Goal: Task Accomplishment & Management: Use online tool/utility

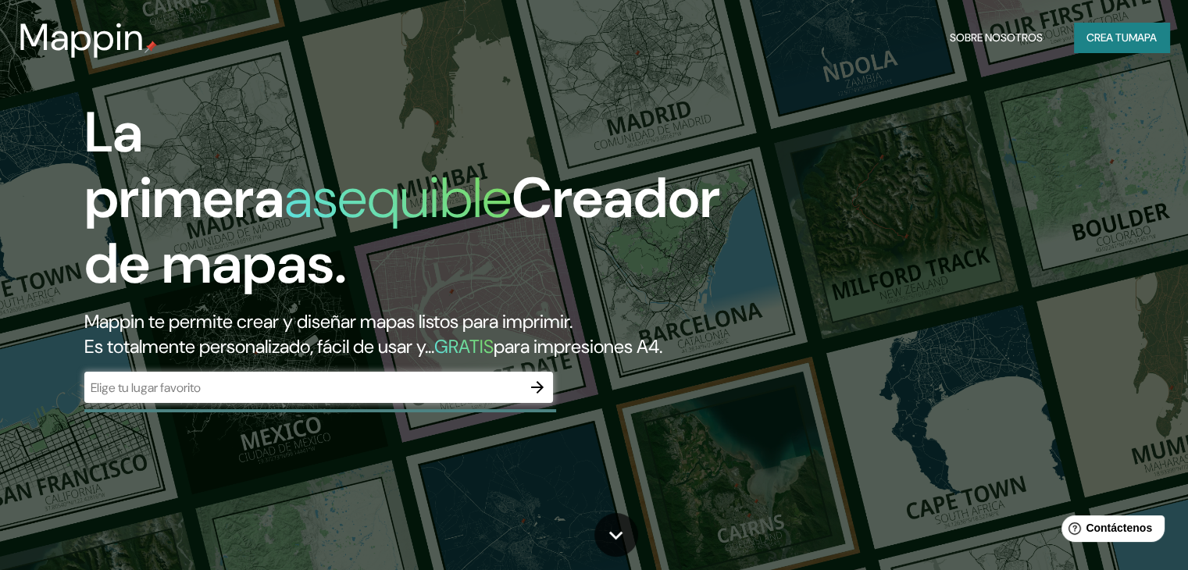
click at [276, 403] on div "​" at bounding box center [318, 387] width 469 height 31
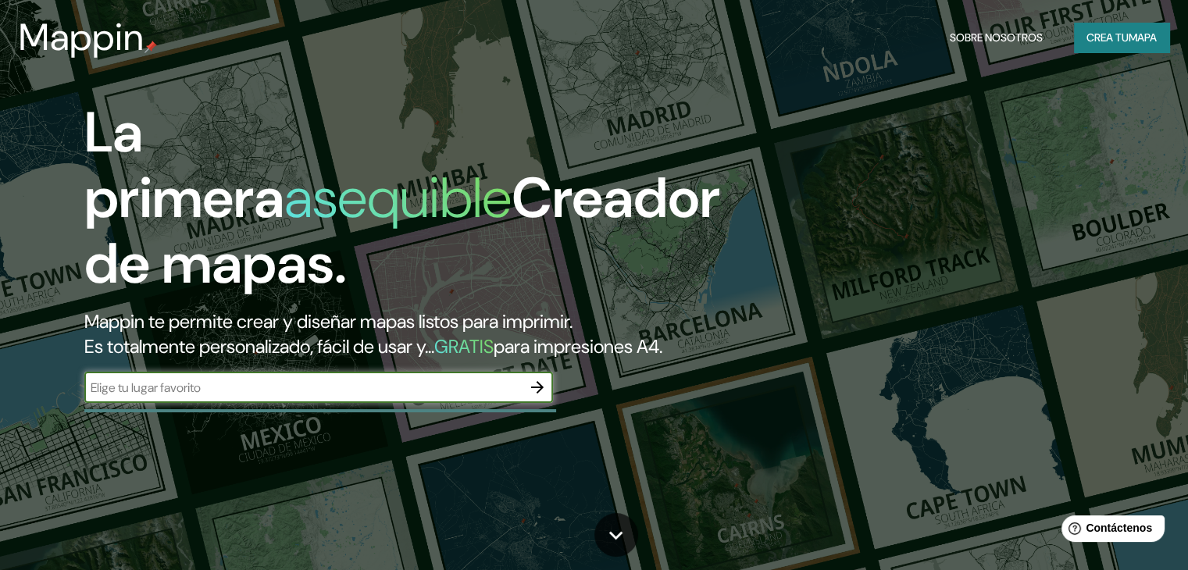
paste input "[STREET_ADDRESS]"
type input "[STREET_ADDRESS]"
click at [536, 397] on icon "button" at bounding box center [537, 387] width 19 height 19
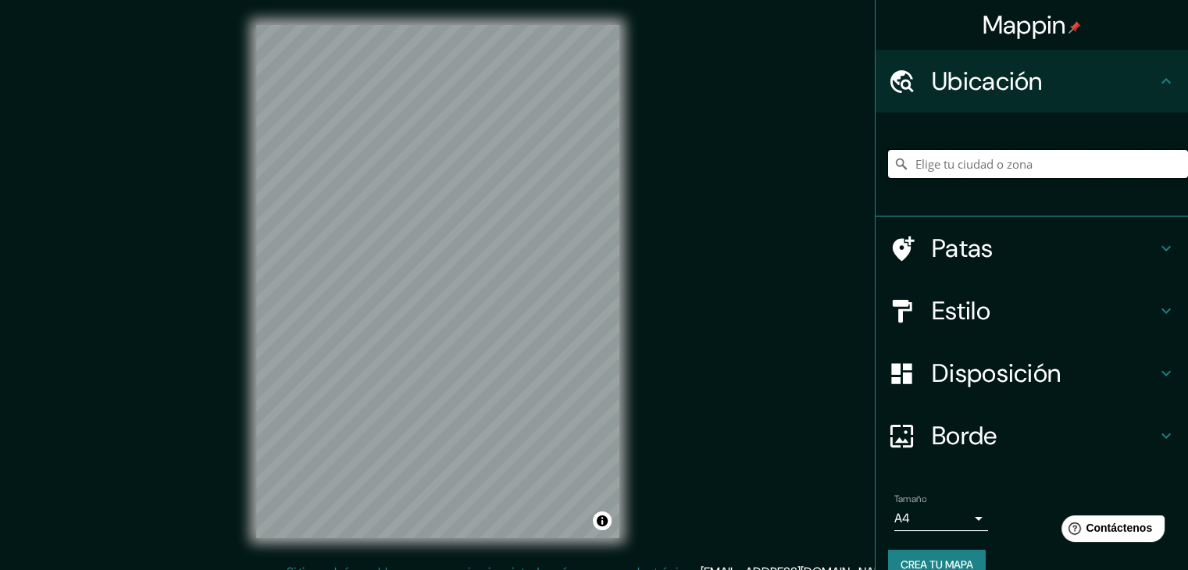
click at [953, 171] on input "Elige tu ciudad o zona" at bounding box center [1038, 164] width 300 height 28
paste input "[STREET_ADDRESS]"
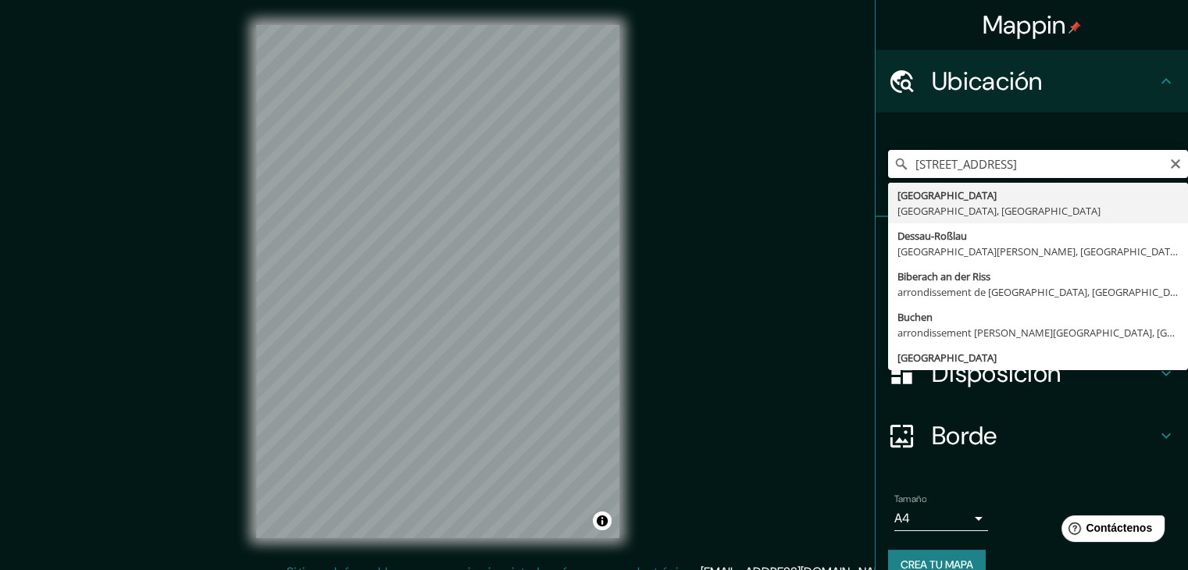
click at [953, 171] on input "[STREET_ADDRESS]" at bounding box center [1038, 164] width 300 height 28
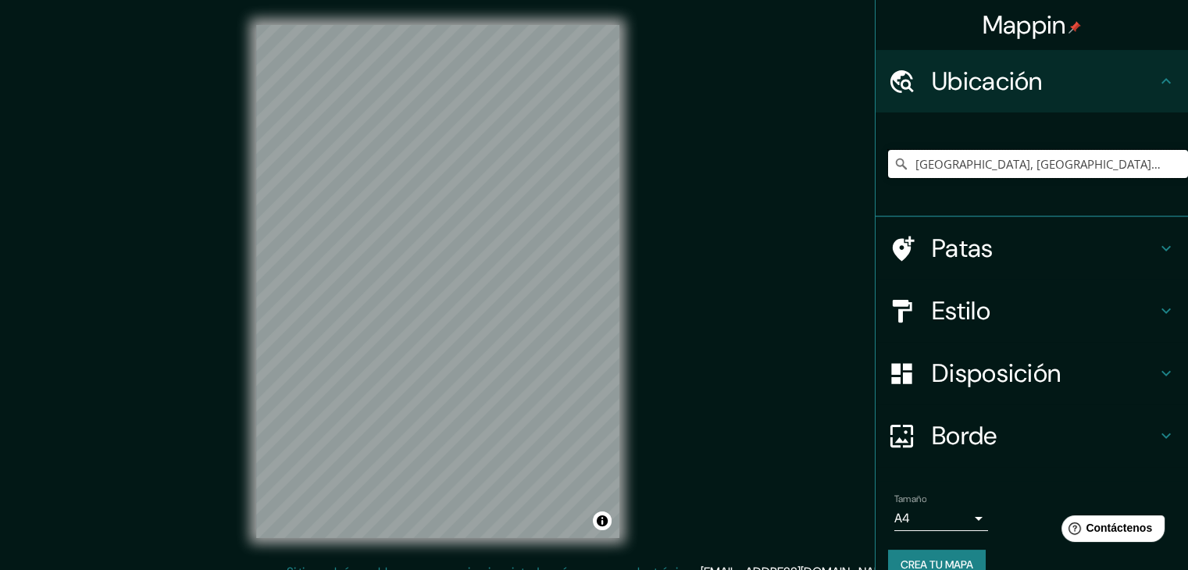
scroll to position [0, 0]
type input "[GEOGRAPHIC_DATA], [GEOGRAPHIC_DATA], [GEOGRAPHIC_DATA]"
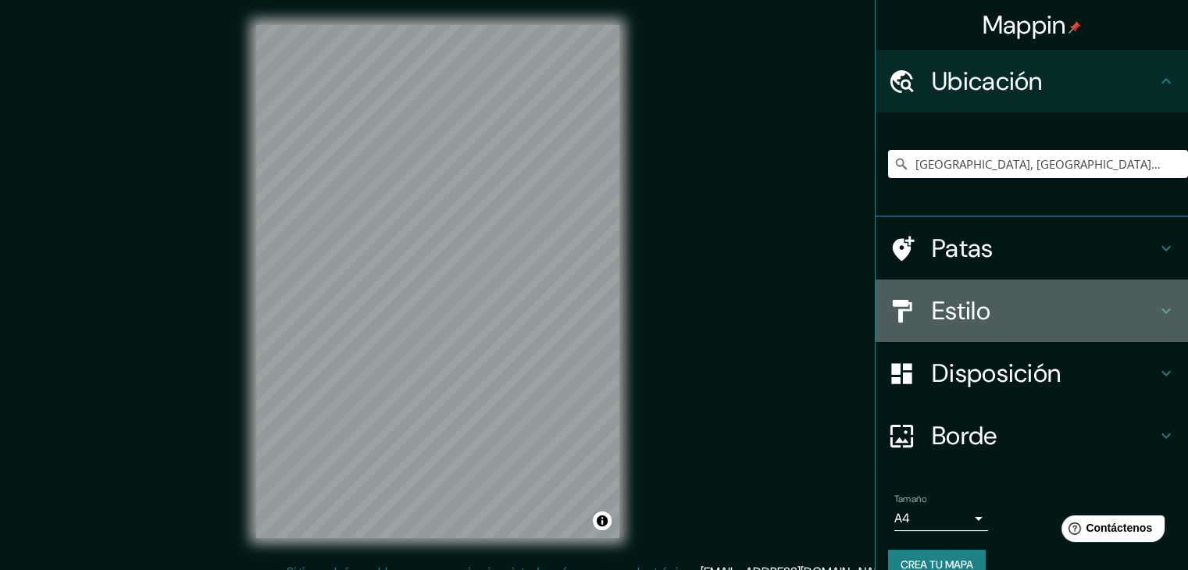
click at [954, 317] on font "Estilo" at bounding box center [961, 310] width 59 height 33
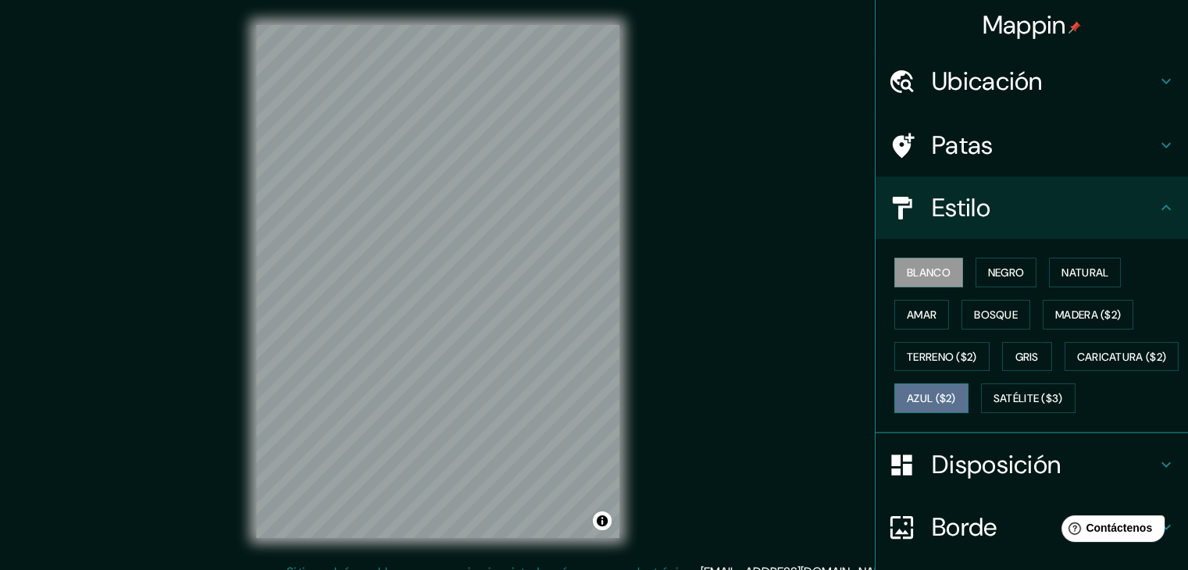
click at [968, 385] on button "Azul ($2)" at bounding box center [931, 398] width 74 height 30
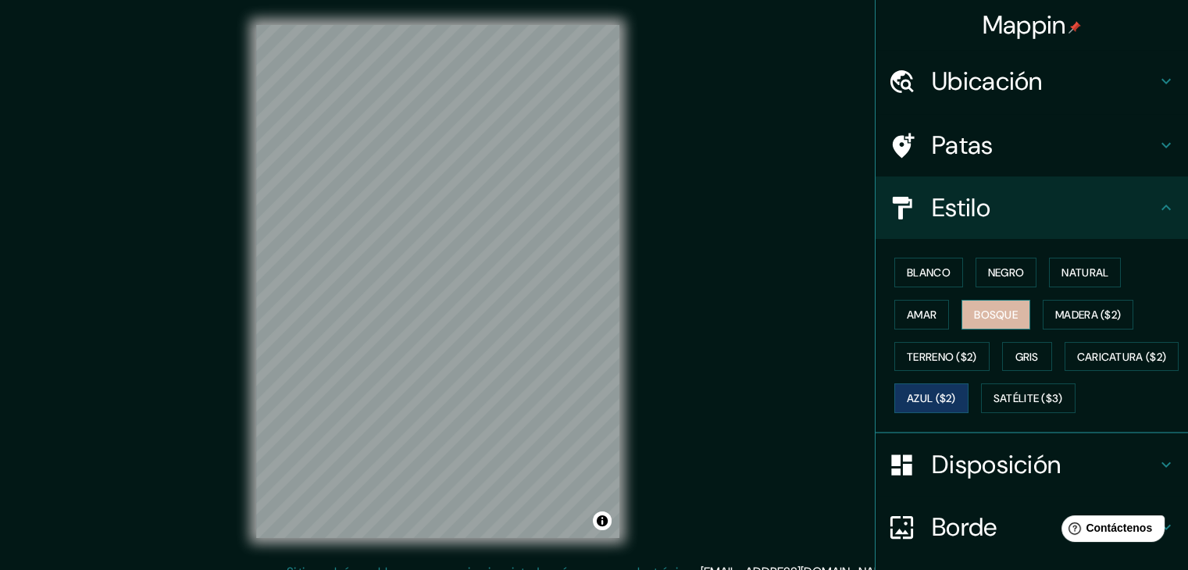
click at [988, 313] on font "Bosque" at bounding box center [996, 315] width 44 height 14
click at [894, 315] on button "Amar" at bounding box center [921, 315] width 55 height 30
click at [996, 255] on div "Blanco Negro Natural Amar Bosque Madera ($2) Terreno ($2) Gris Caricatura ($2) …" at bounding box center [1038, 335] width 300 height 168
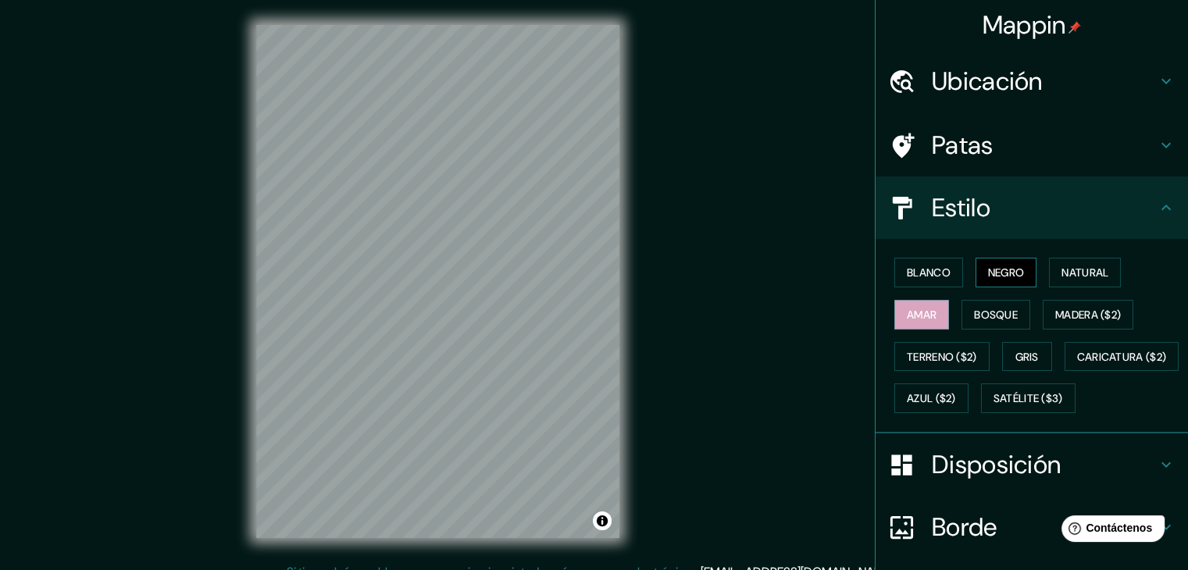
click at [989, 276] on font "Negro" at bounding box center [1006, 272] width 37 height 14
click at [1063, 268] on font "Natural" at bounding box center [1084, 272] width 47 height 14
click at [975, 273] on button "Negro" at bounding box center [1006, 273] width 62 height 30
click at [927, 273] on font "Blanco" at bounding box center [929, 272] width 44 height 14
click at [1081, 82] on h4 "Ubicación" at bounding box center [1044, 81] width 225 height 31
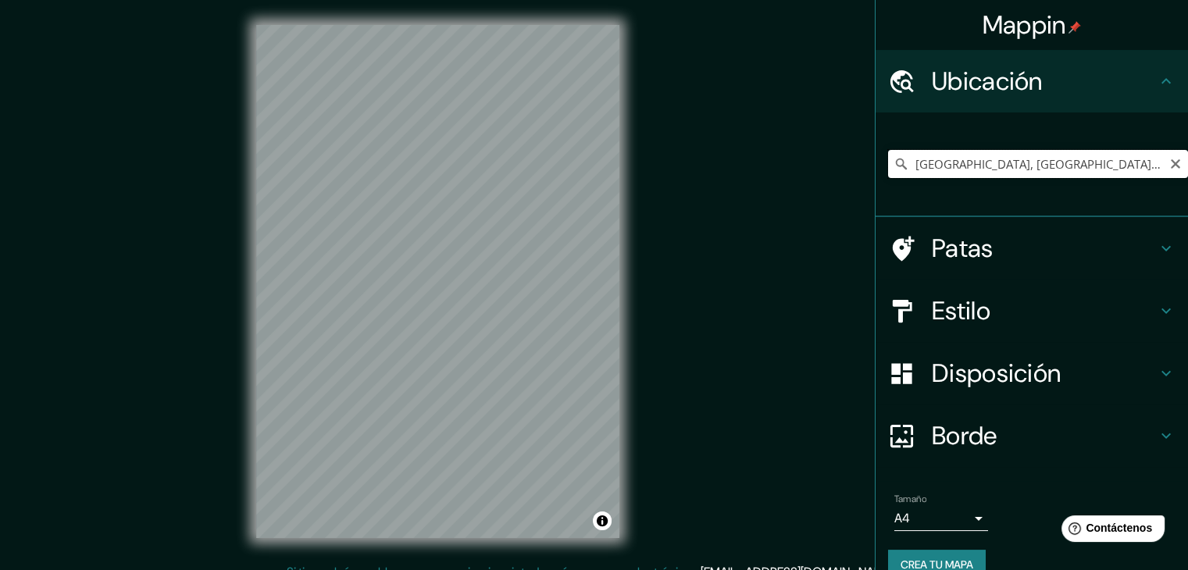
click at [1102, 169] on input "[GEOGRAPHIC_DATA], [GEOGRAPHIC_DATA], [GEOGRAPHIC_DATA]" at bounding box center [1038, 164] width 300 height 28
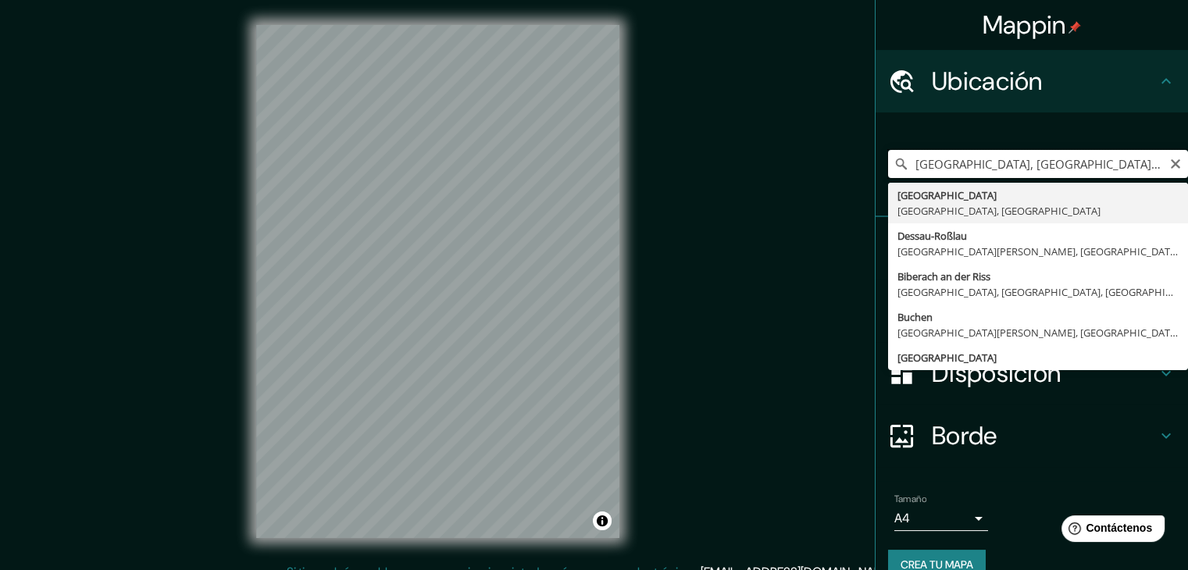
click at [1102, 169] on input "[GEOGRAPHIC_DATA], [GEOGRAPHIC_DATA], [GEOGRAPHIC_DATA]" at bounding box center [1038, 164] width 300 height 28
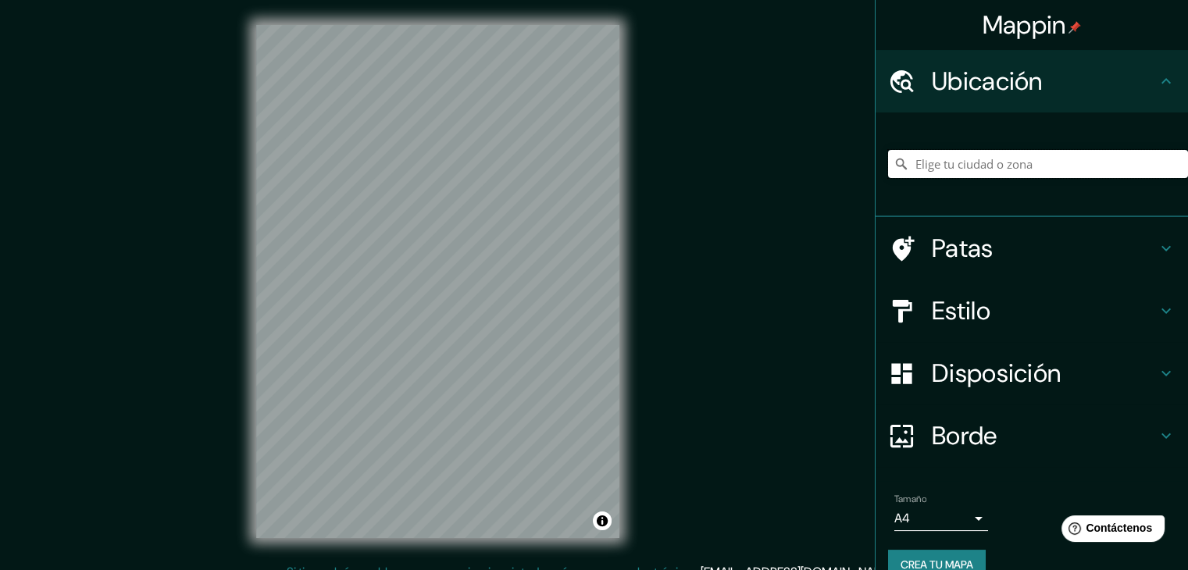
click at [942, 167] on input "Elige tu ciudad o zona" at bounding box center [1038, 164] width 300 height 28
paste input "[STREET_ADDRESS]"
click at [942, 167] on input "[GEOGRAPHIC_DATA], [GEOGRAPHIC_DATA], [GEOGRAPHIC_DATA]" at bounding box center [1038, 164] width 300 height 28
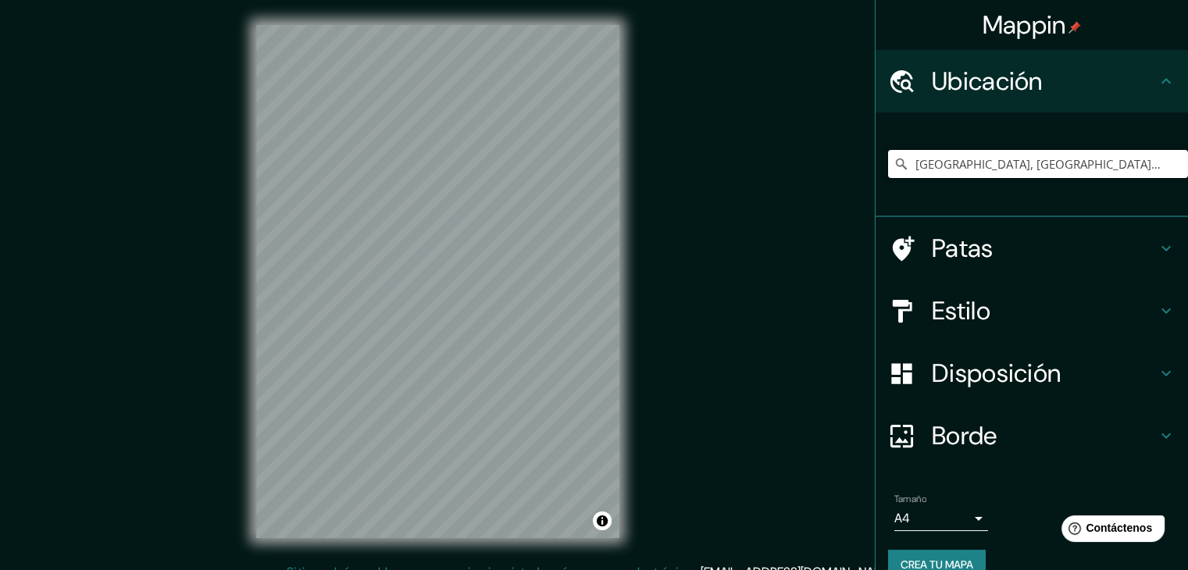
paste input "[STREET_ADDRESS]"
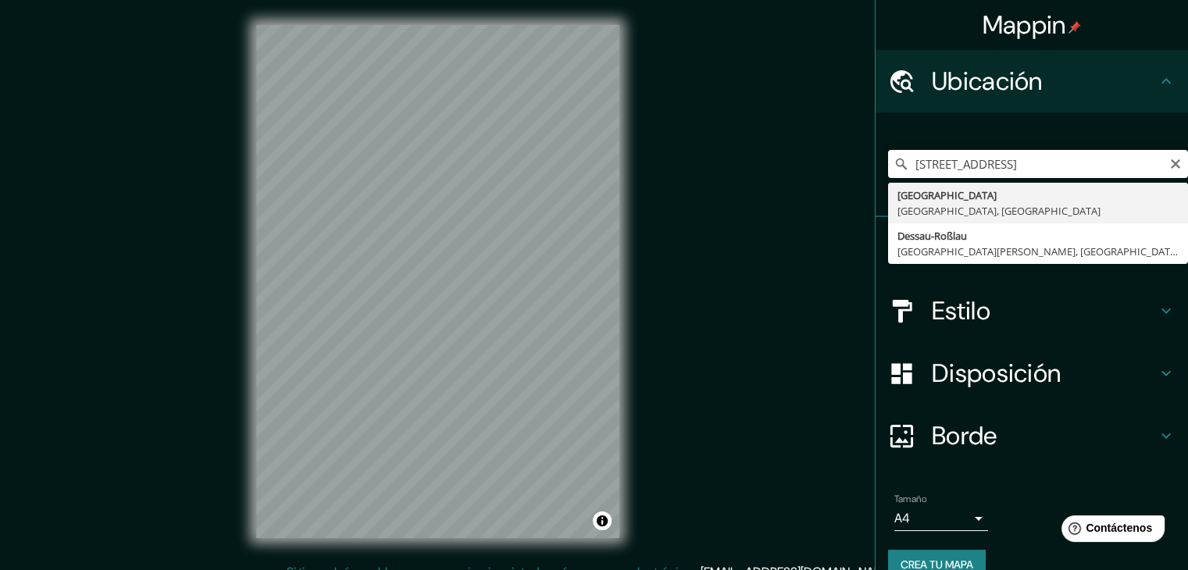
click at [894, 163] on icon at bounding box center [901, 164] width 16 height 16
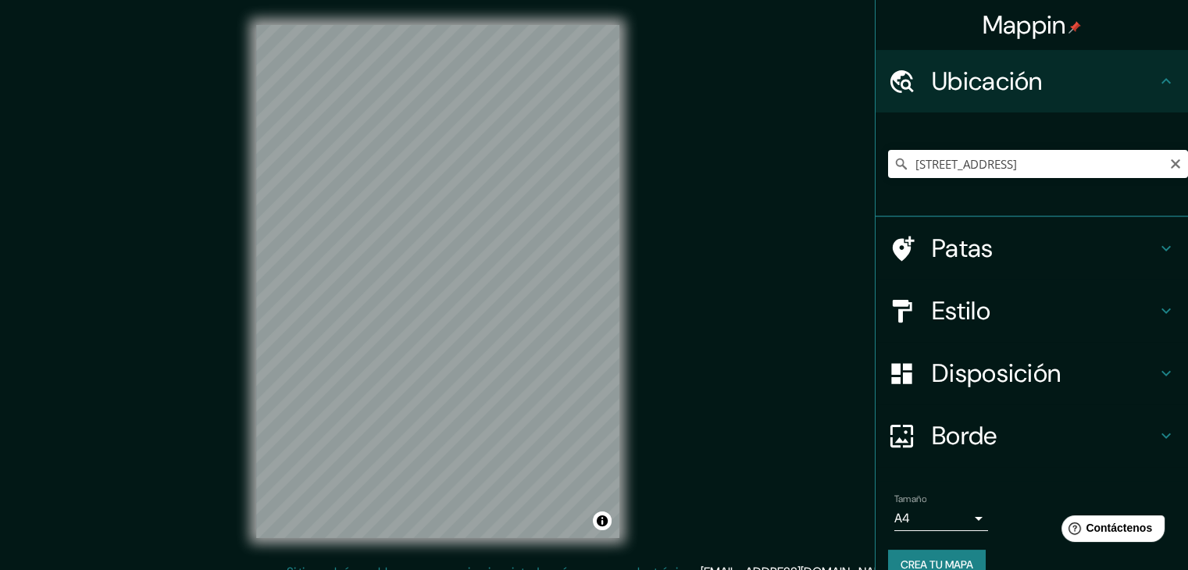
click at [893, 163] on icon at bounding box center [901, 164] width 16 height 16
click at [950, 158] on input "[STREET_ADDRESS]" at bounding box center [1038, 164] width 300 height 28
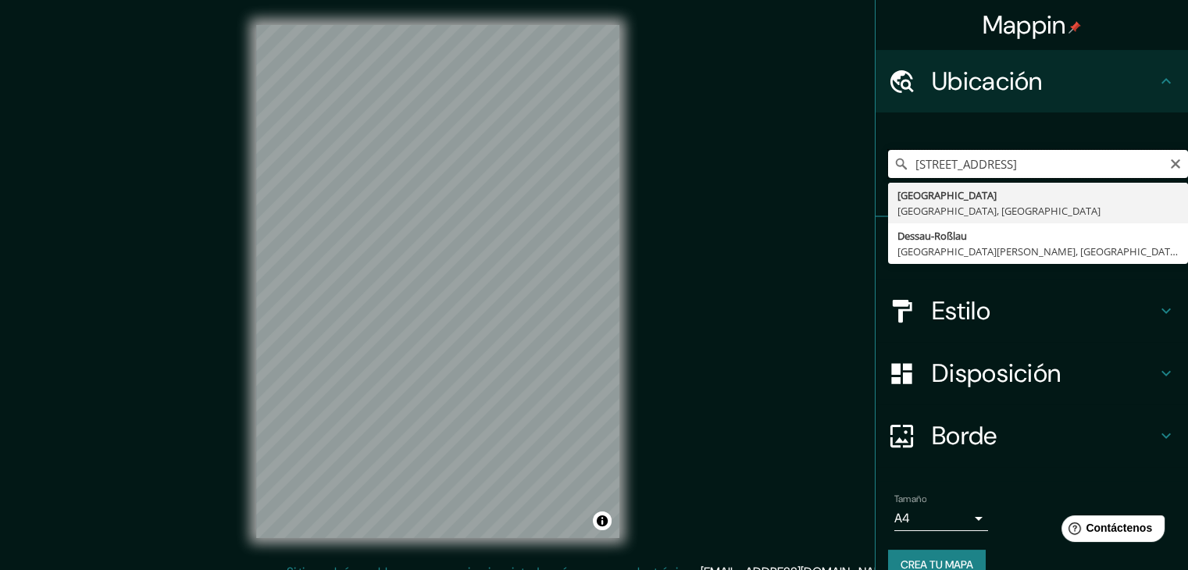
type input "[GEOGRAPHIC_DATA], [GEOGRAPHIC_DATA], [GEOGRAPHIC_DATA]"
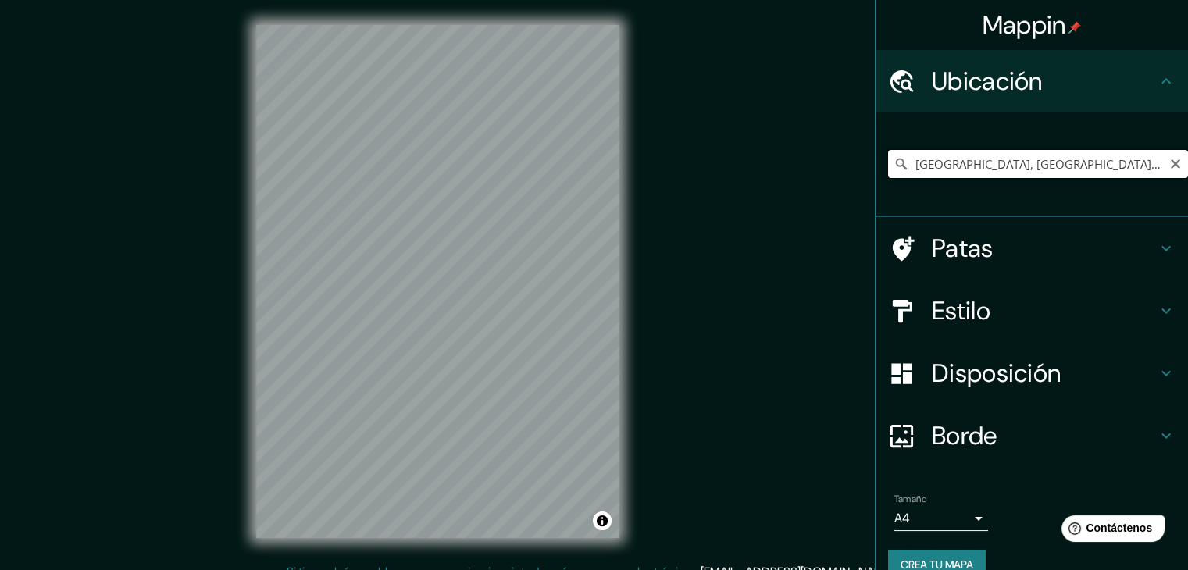
click at [950, 158] on input "[GEOGRAPHIC_DATA], [GEOGRAPHIC_DATA], [GEOGRAPHIC_DATA]" at bounding box center [1038, 164] width 300 height 28
click at [1169, 165] on icon "Claro" at bounding box center [1175, 164] width 12 height 12
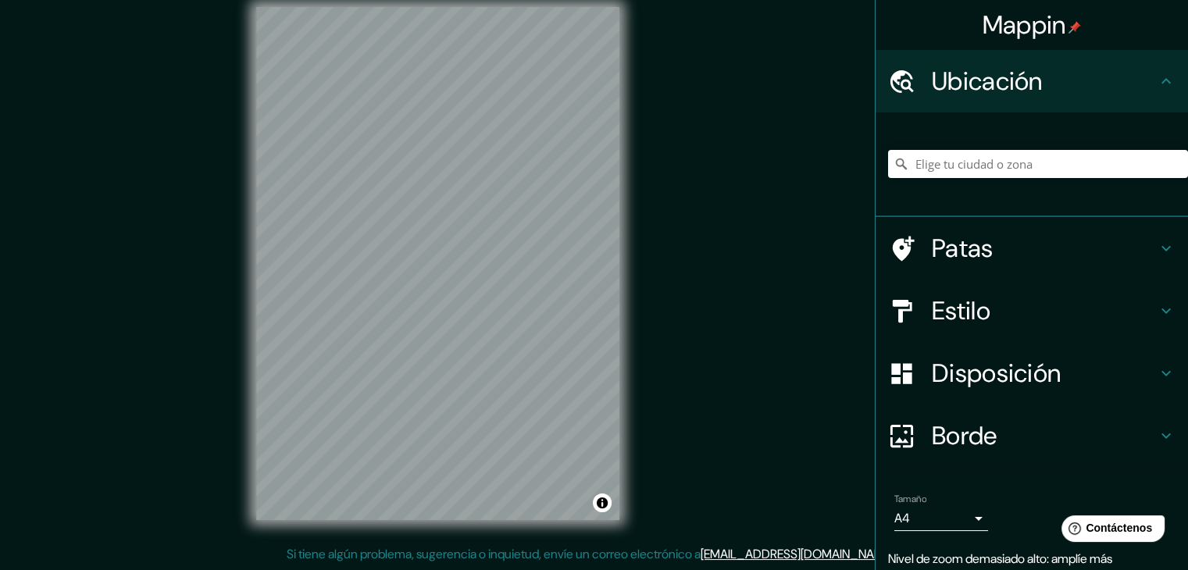
click at [655, 287] on div "Mappin Ubicación [GEOGRAPHIC_DATA] [GEOGRAPHIC_DATA], [GEOGRAPHIC_DATA] [GEOGRA…" at bounding box center [594, 276] width 1188 height 588
click at [688, 341] on div "Mappin Ubicación [GEOGRAPHIC_DATA] [GEOGRAPHIC_DATA], [GEOGRAPHIC_DATA] [GEOGRA…" at bounding box center [594, 276] width 1188 height 588
click at [157, 291] on div "Mappin Ubicación [GEOGRAPHIC_DATA] [GEOGRAPHIC_DATA], [GEOGRAPHIC_DATA] [GEOGRA…" at bounding box center [594, 276] width 1188 height 588
click at [973, 316] on font "Estilo" at bounding box center [961, 310] width 59 height 33
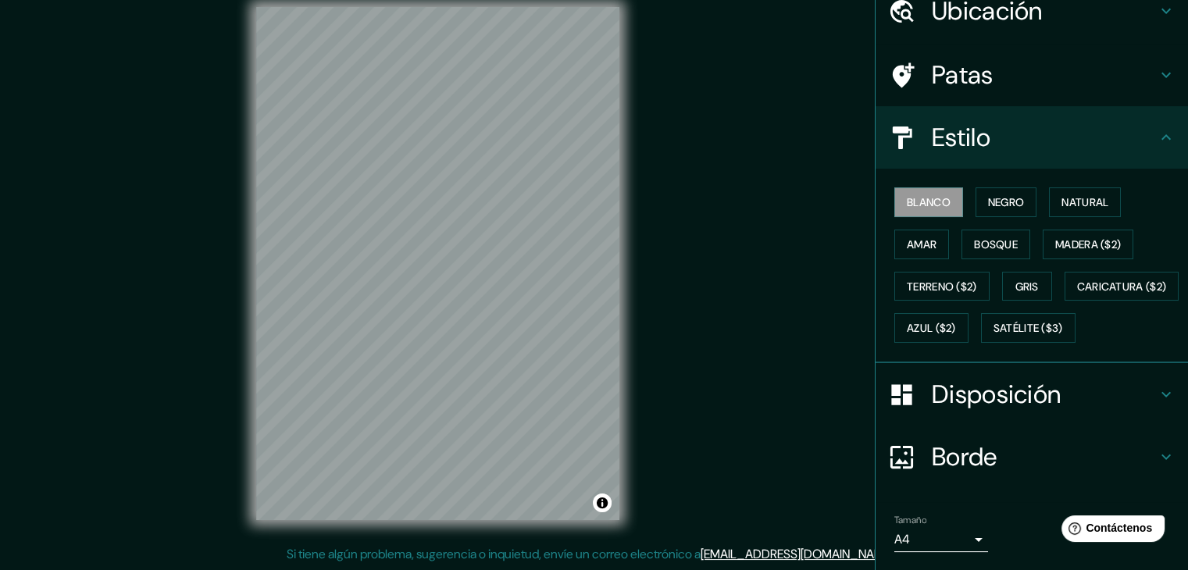
scroll to position [78, 0]
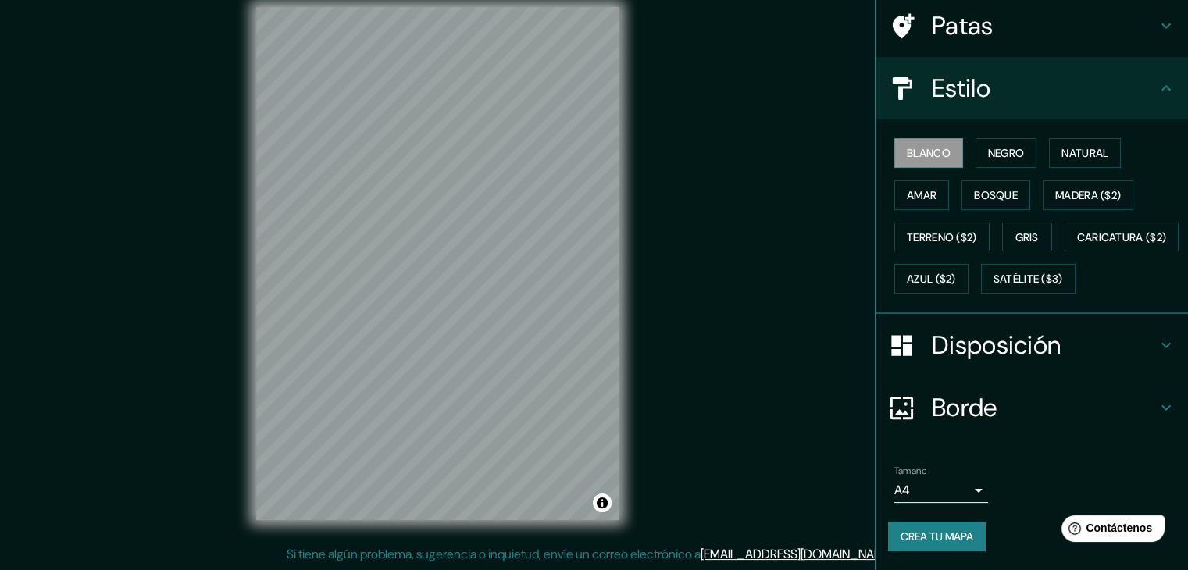
click at [970, 342] on font "Disposición" at bounding box center [996, 345] width 129 height 33
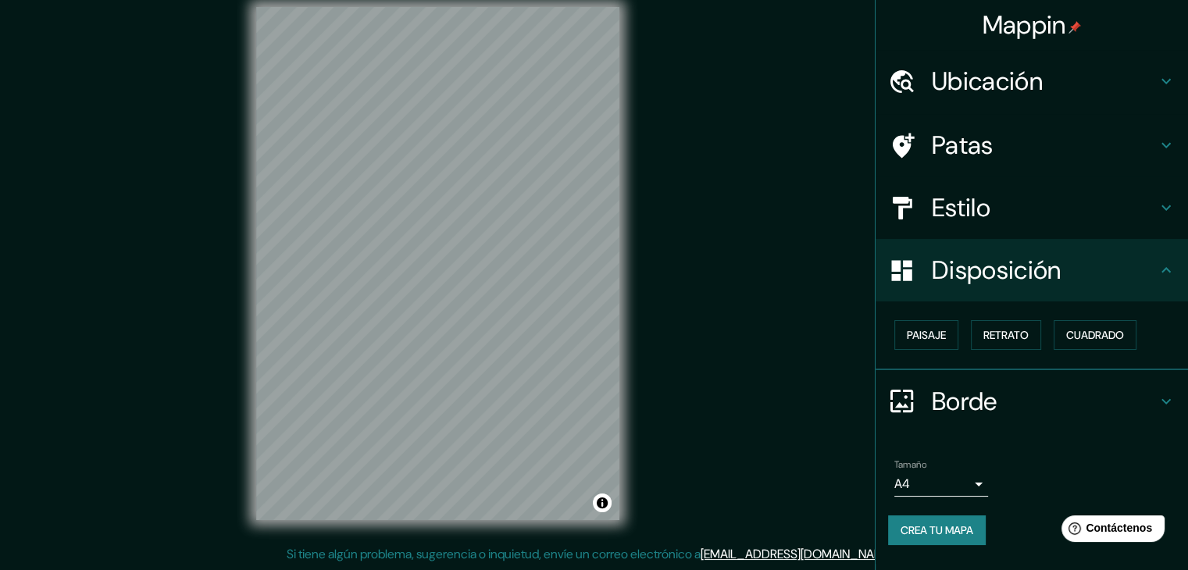
scroll to position [0, 0]
click at [1000, 337] on font "Retrato" at bounding box center [1005, 335] width 45 height 14
click at [1078, 340] on font "Cuadrado" at bounding box center [1095, 335] width 58 height 14
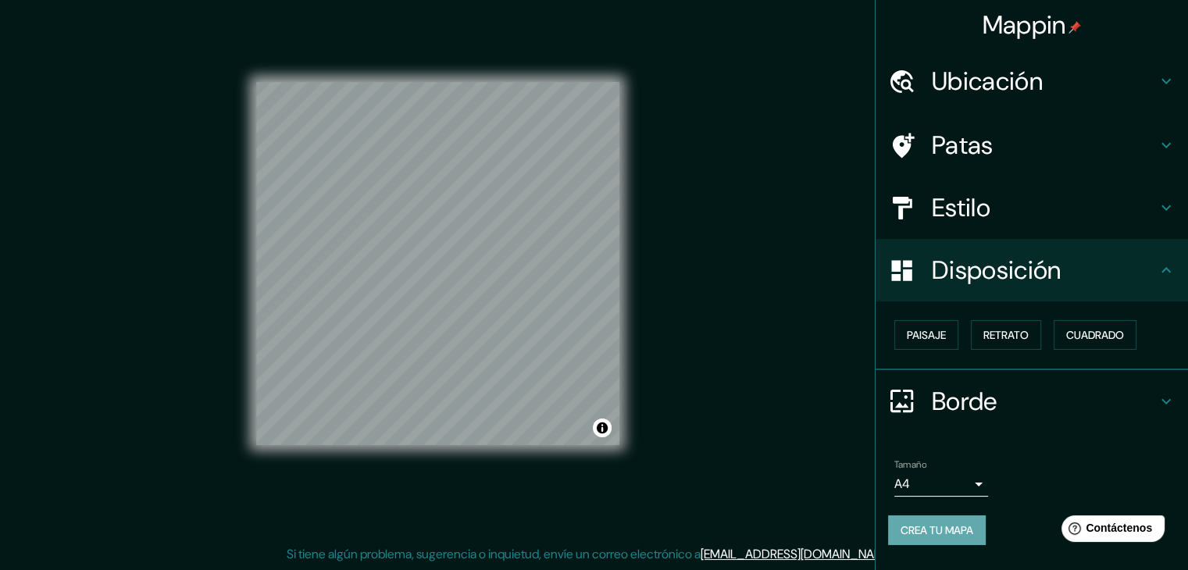
click at [943, 535] on font "Crea tu mapa" at bounding box center [936, 530] width 73 height 14
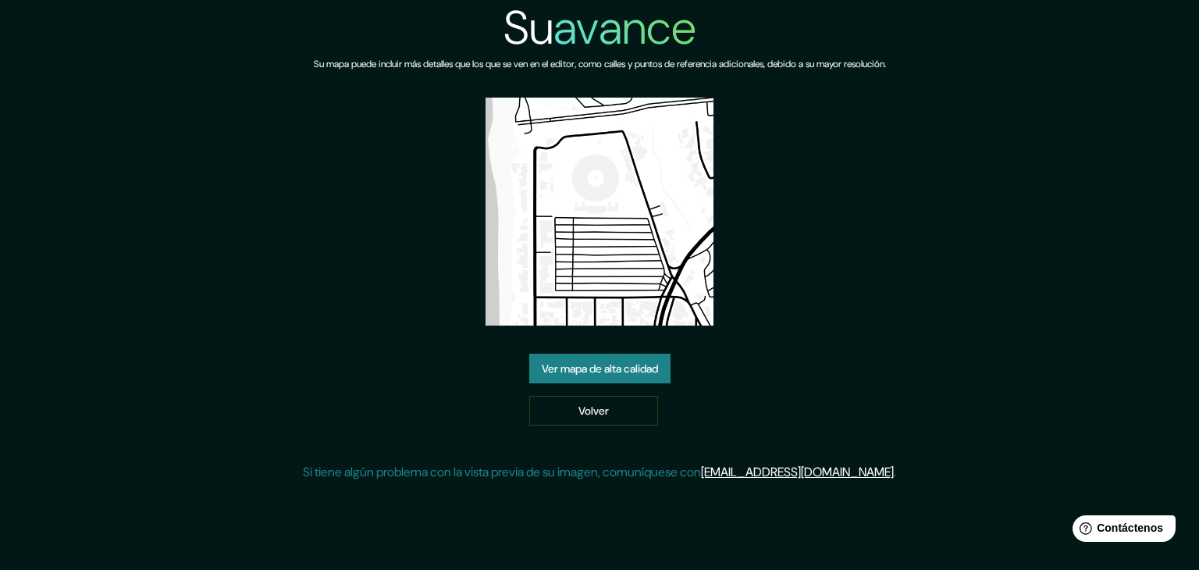
click at [312, 187] on div "Su avance Su mapa puede incluir más detalles que los que se ven en el editor, c…" at bounding box center [599, 247] width 593 height 494
click at [645, 404] on link "Volver" at bounding box center [593, 411] width 129 height 30
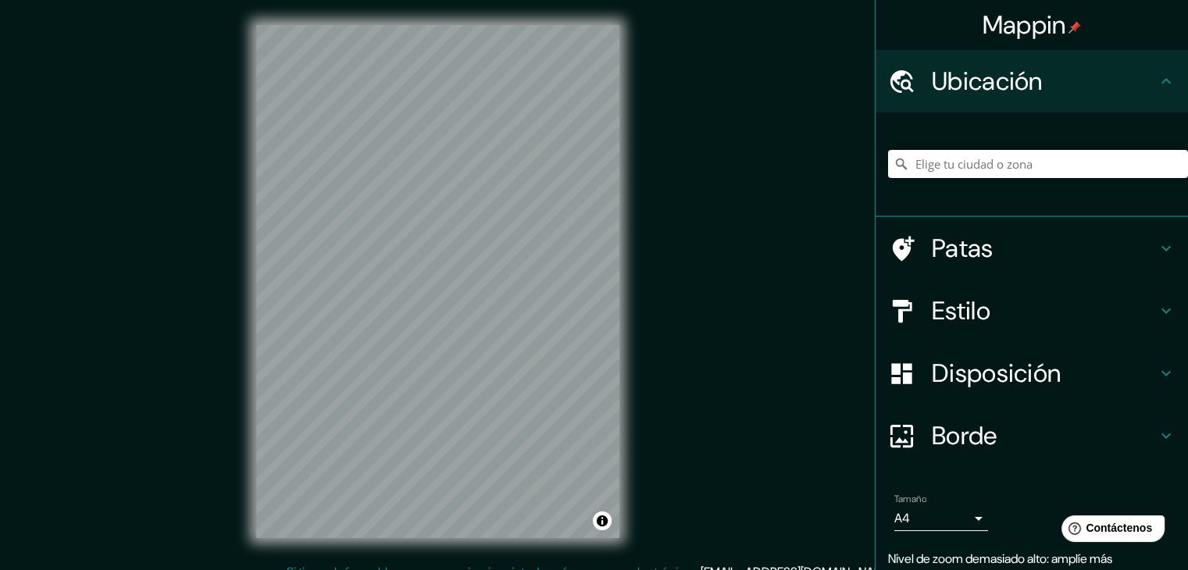
click at [715, 288] on div "Mappin Ubicación Patas Estilo Disposición Borde Elige un borde. Consejo : puede…" at bounding box center [594, 294] width 1188 height 588
click at [729, 268] on div "Mappin Ubicación Patas Estilo Disposición Borde Elige un borde. Consejo : puede…" at bounding box center [594, 294] width 1188 height 588
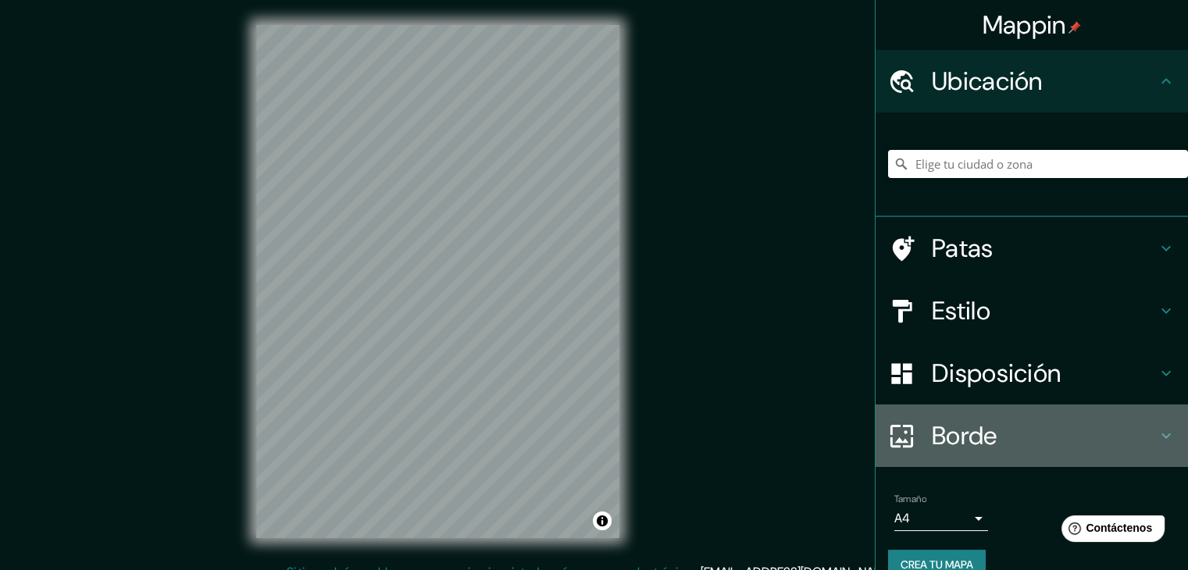
click at [988, 441] on h4 "Borde" at bounding box center [1044, 435] width 225 height 31
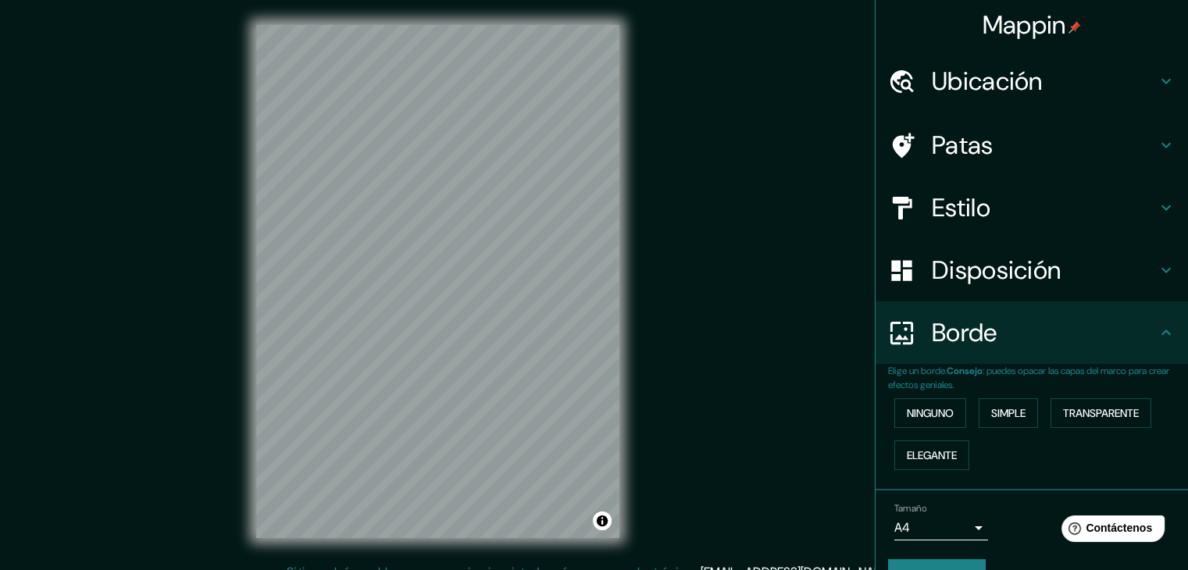
click at [1056, 392] on div "Ninguno Simple Transparente Elegante" at bounding box center [1038, 434] width 300 height 84
click at [1086, 360] on div "Borde" at bounding box center [1031, 332] width 312 height 62
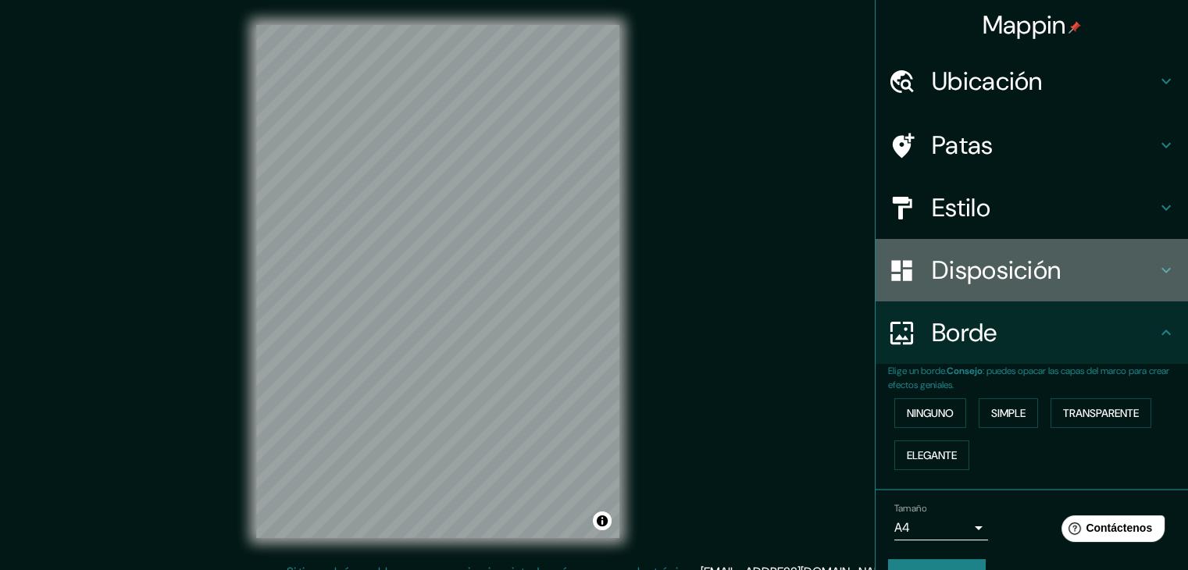
click at [946, 257] on font "Disposición" at bounding box center [996, 270] width 129 height 33
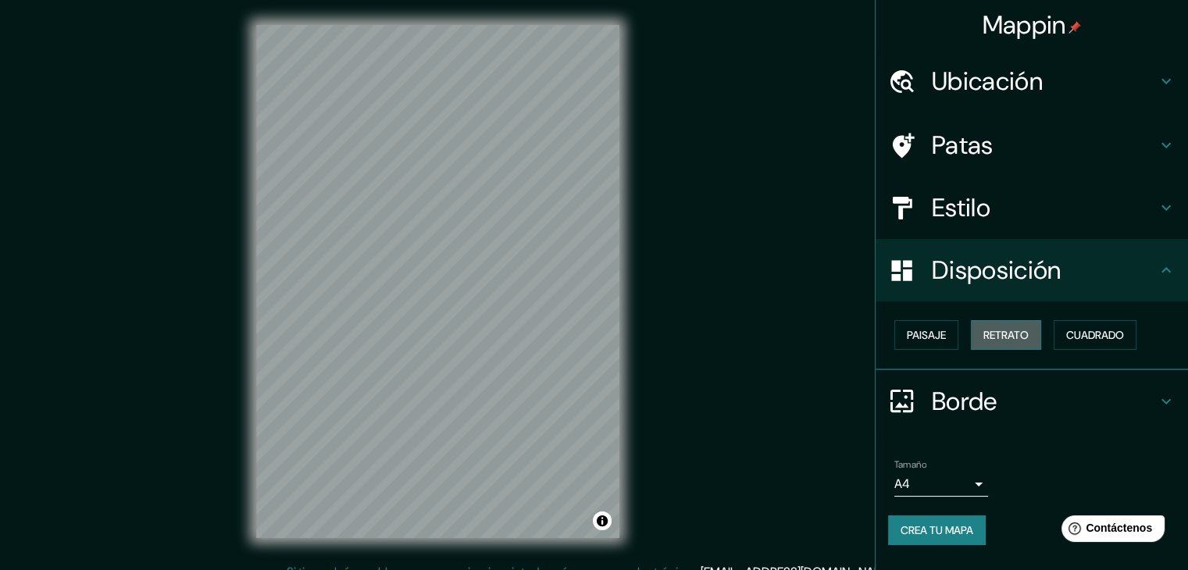
click at [1033, 339] on button "Retrato" at bounding box center [1006, 335] width 70 height 30
click at [1078, 333] on font "Cuadrado" at bounding box center [1095, 335] width 58 height 14
